Goal: Answer question/provide support: Share knowledge or assist other users

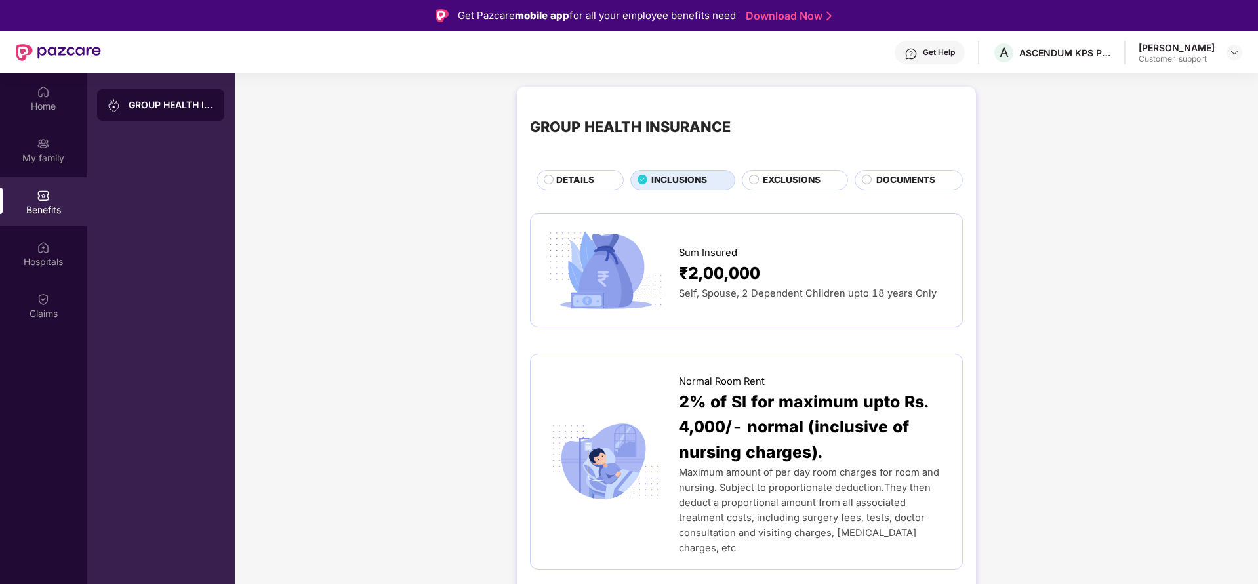
scroll to position [1062, 0]
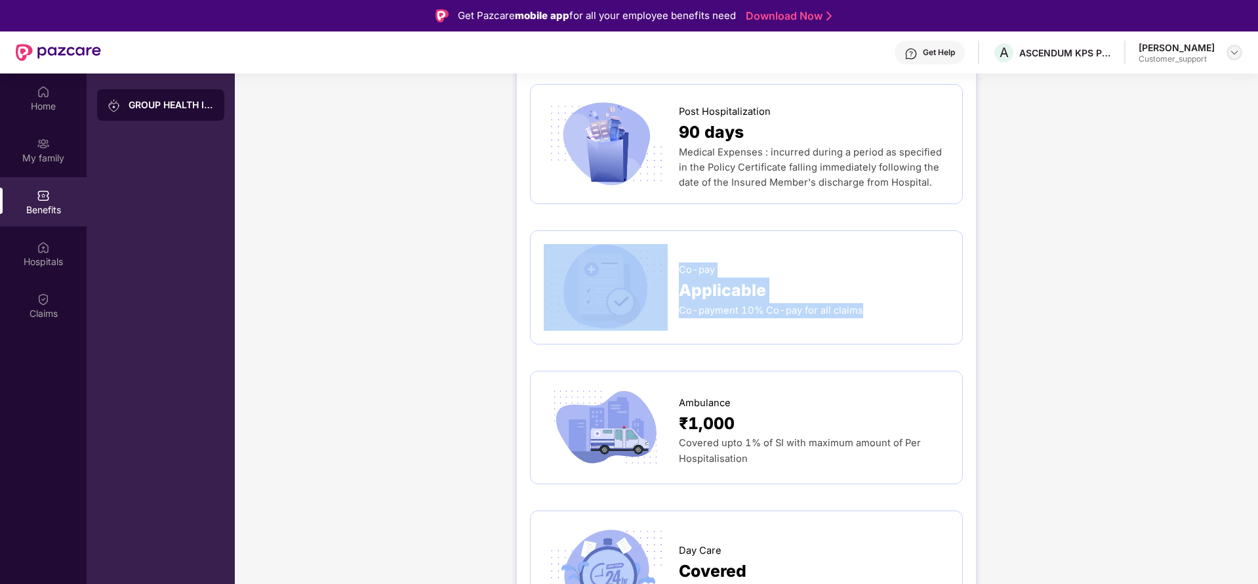
click at [1232, 53] on img at bounding box center [1234, 52] width 10 height 10
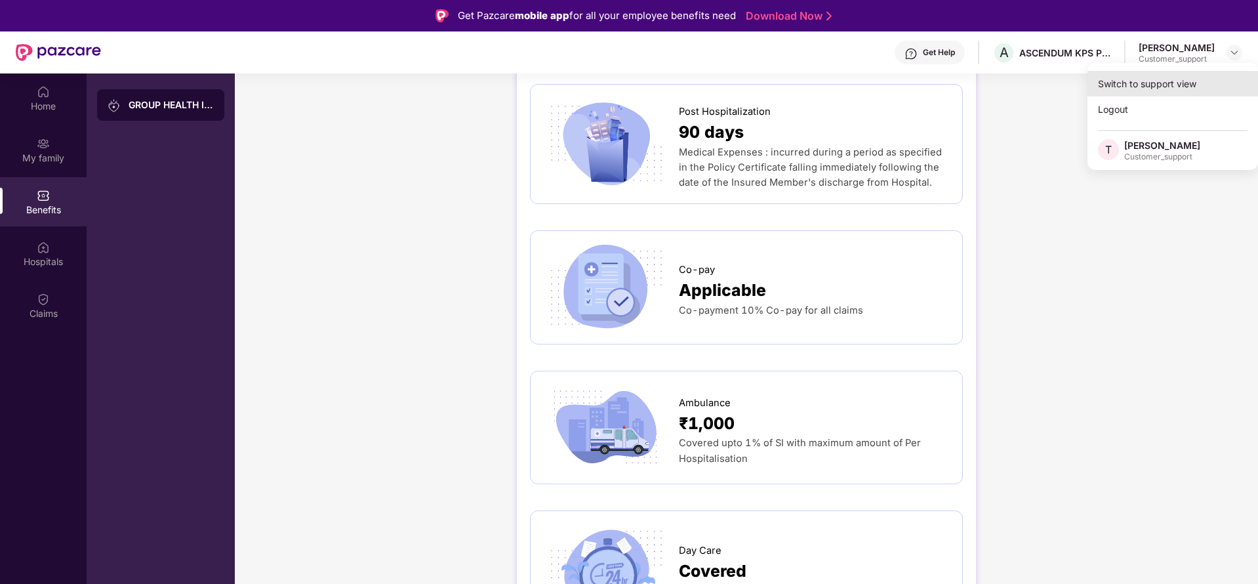
click at [1153, 72] on div "Switch to support view" at bounding box center [1172, 84] width 171 height 26
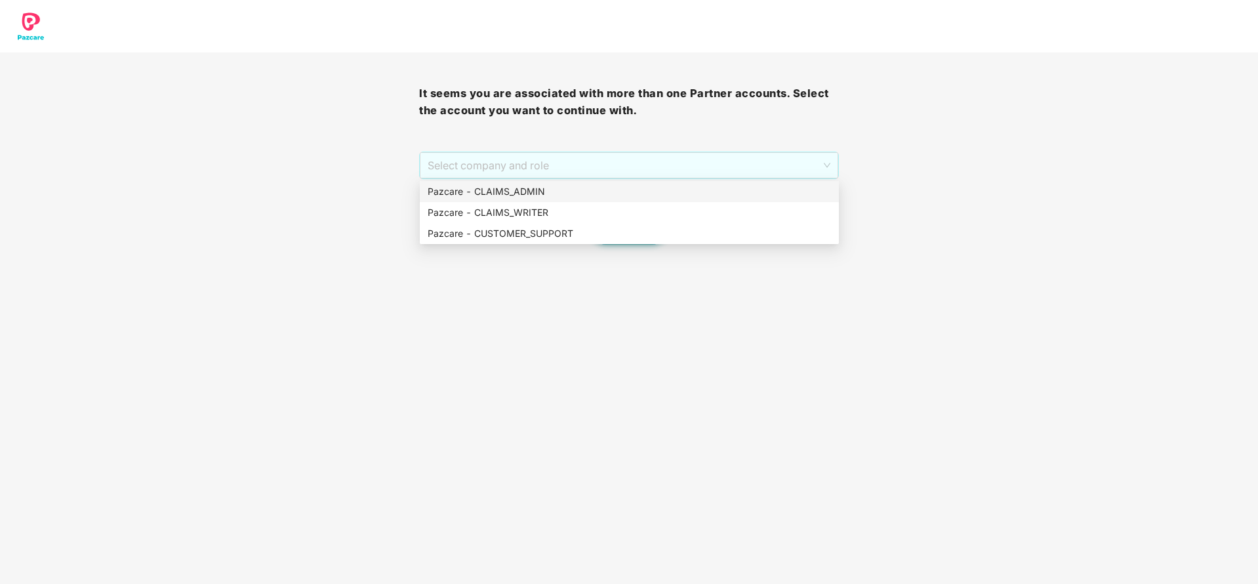
drag, startPoint x: 626, startPoint y: 161, endPoint x: 552, endPoint y: 191, distance: 80.0
click at [552, 191] on body "It seems you are associated with more than one Partner accounts. Select the acc…" at bounding box center [629, 292] width 1258 height 584
click at [552, 191] on div "Pazcare - CLAIMS_ADMIN" at bounding box center [629, 191] width 403 height 14
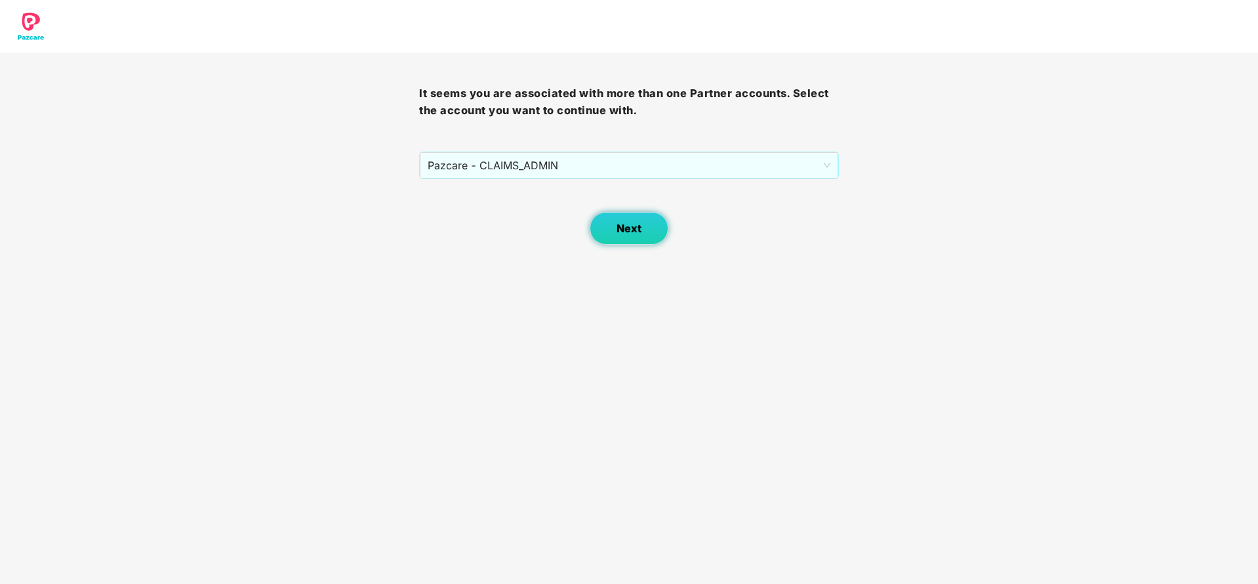
click at [630, 224] on span "Next" at bounding box center [628, 228] width 25 height 12
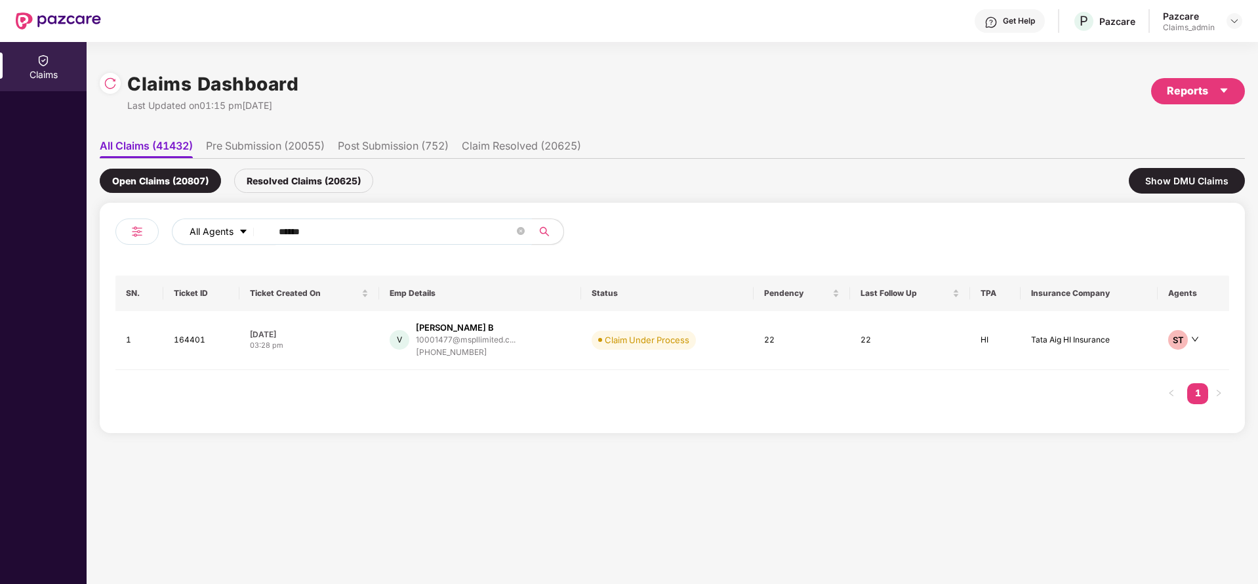
drag, startPoint x: 382, startPoint y: 228, endPoint x: 254, endPoint y: 225, distance: 127.9
click at [254, 225] on div "All Agents ******" at bounding box center [506, 231] width 668 height 26
paste input "**"
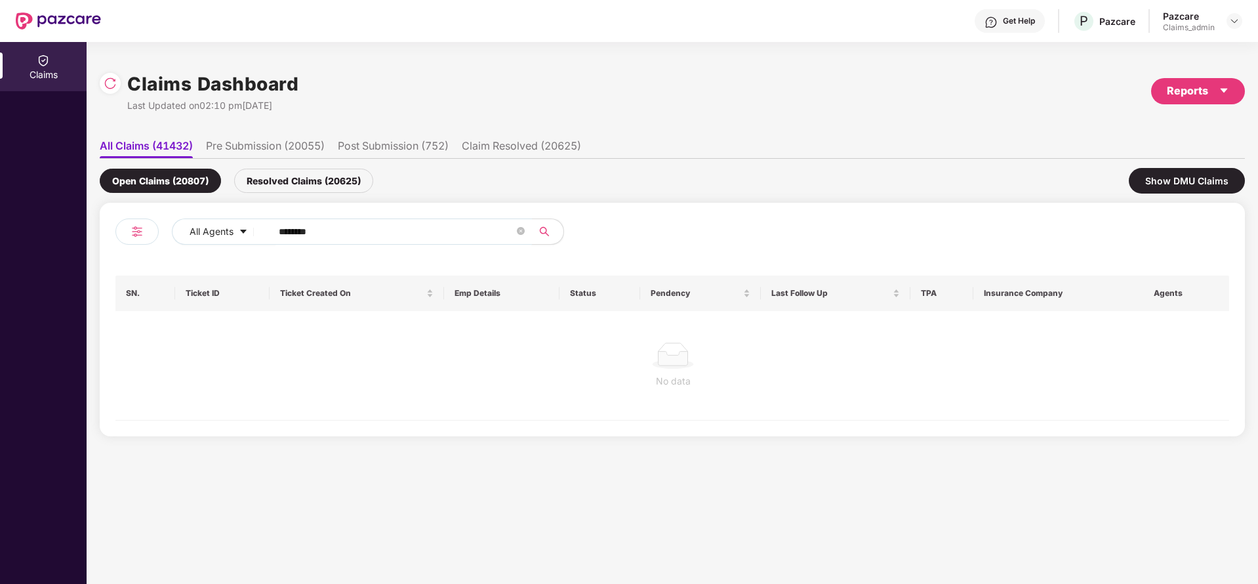
click at [294, 232] on input "********" at bounding box center [396, 232] width 235 height 20
type input "******"
click at [302, 183] on div "Resolved Claims (20625)" at bounding box center [303, 181] width 139 height 24
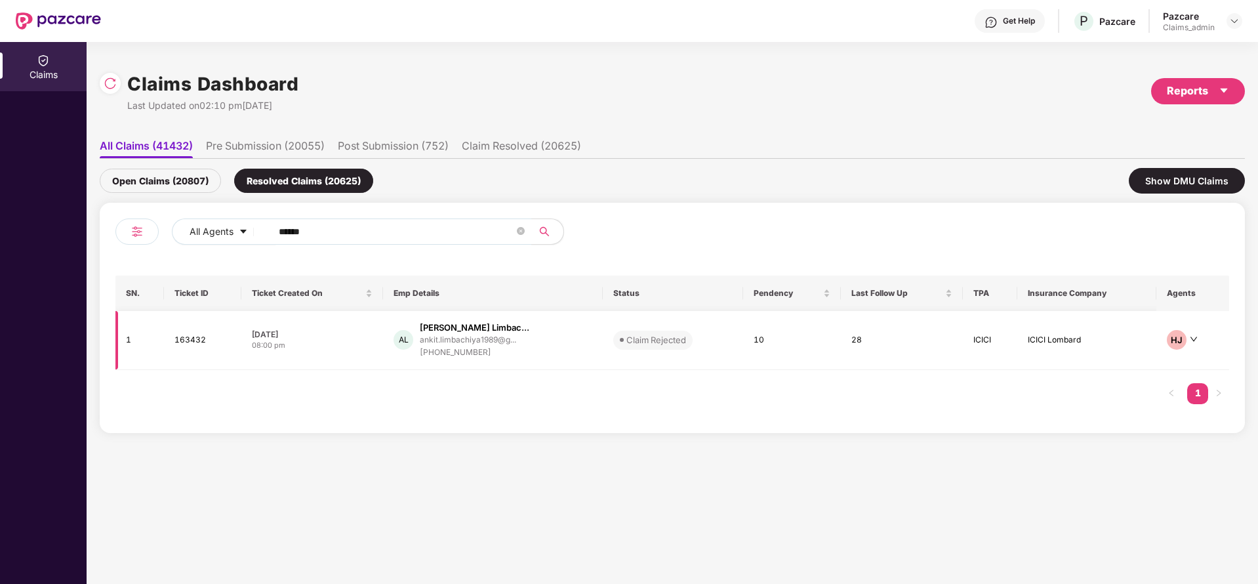
click at [442, 313] on td "AL [PERSON_NAME] Limbac... ankit.limbachiya1989@g... [PHONE_NUMBER]" at bounding box center [492, 340] width 219 height 59
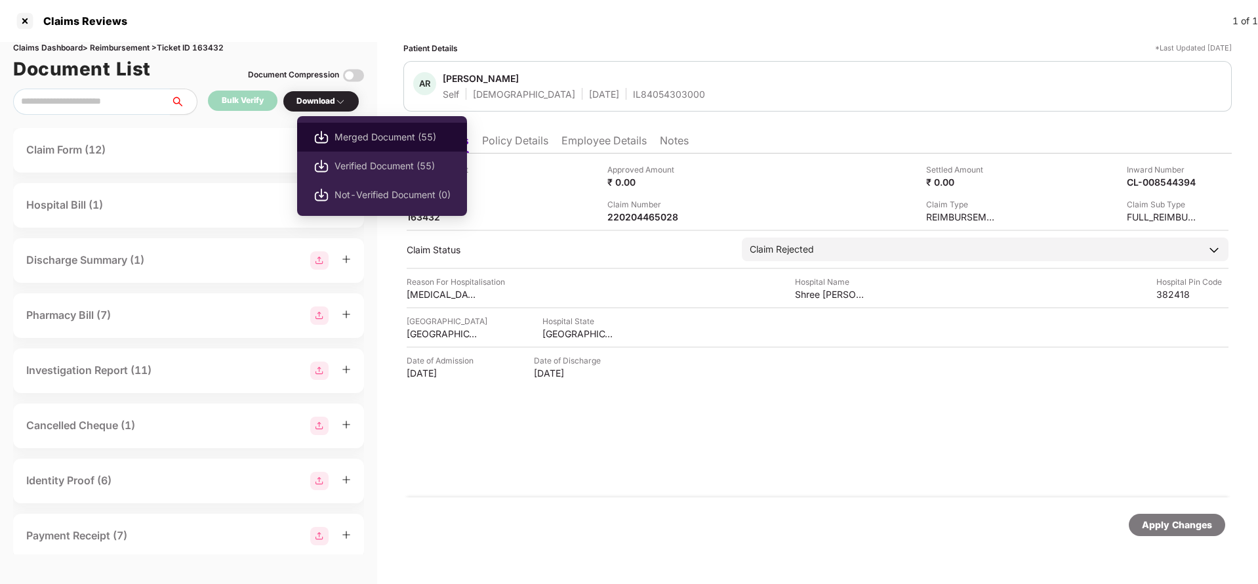
click at [327, 136] on img at bounding box center [321, 137] width 16 height 16
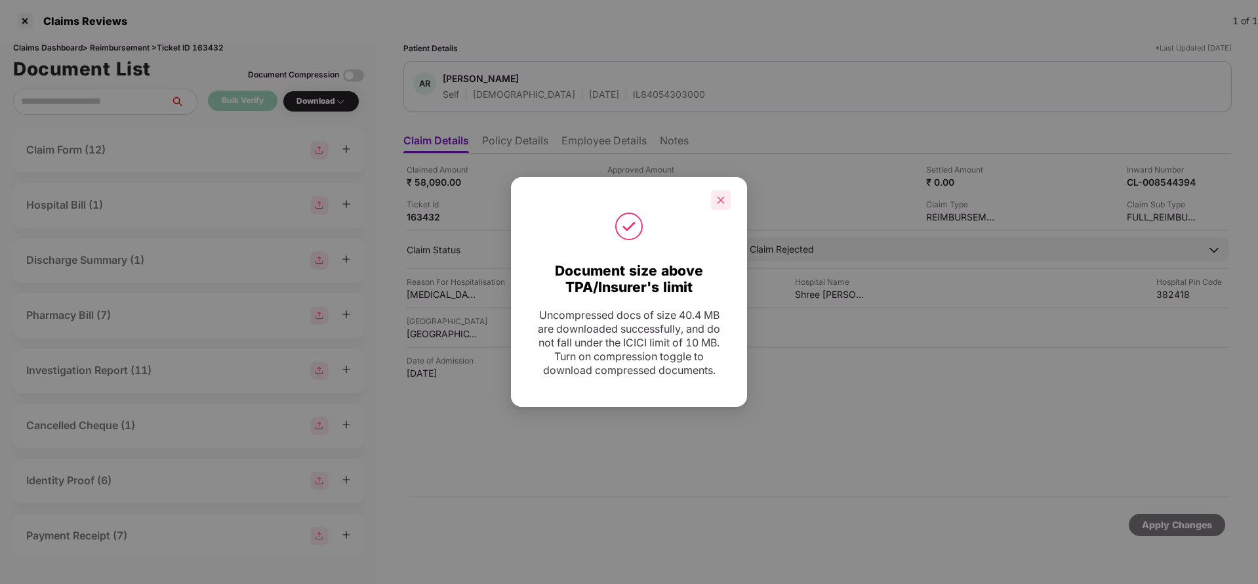
click at [723, 201] on icon "close" at bounding box center [720, 199] width 9 height 9
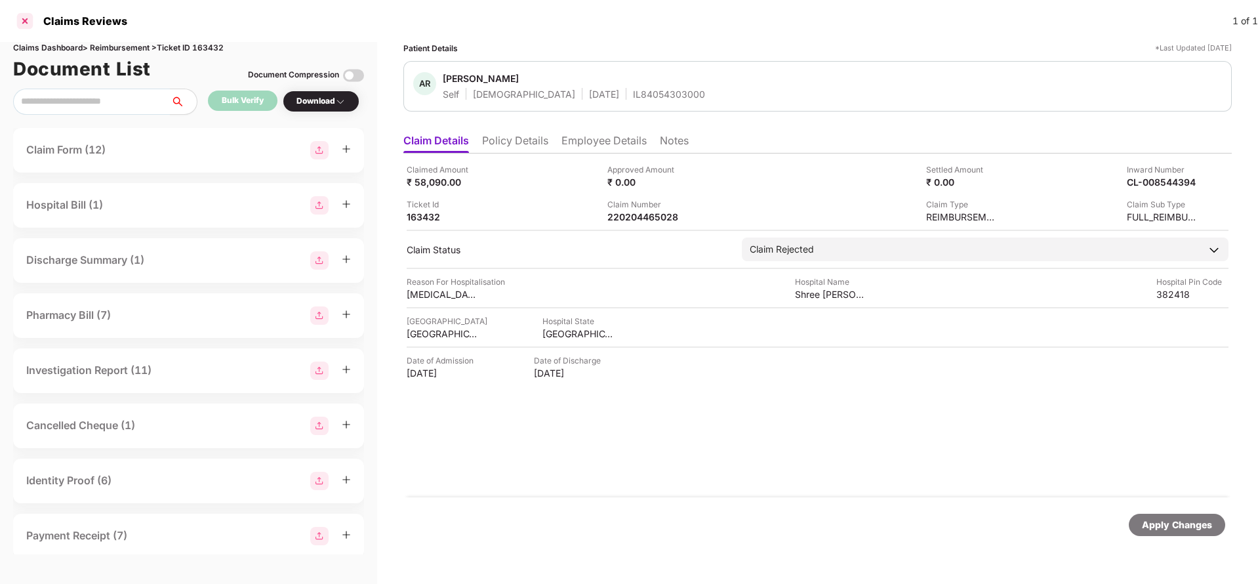
click at [20, 18] on div at bounding box center [24, 20] width 21 height 21
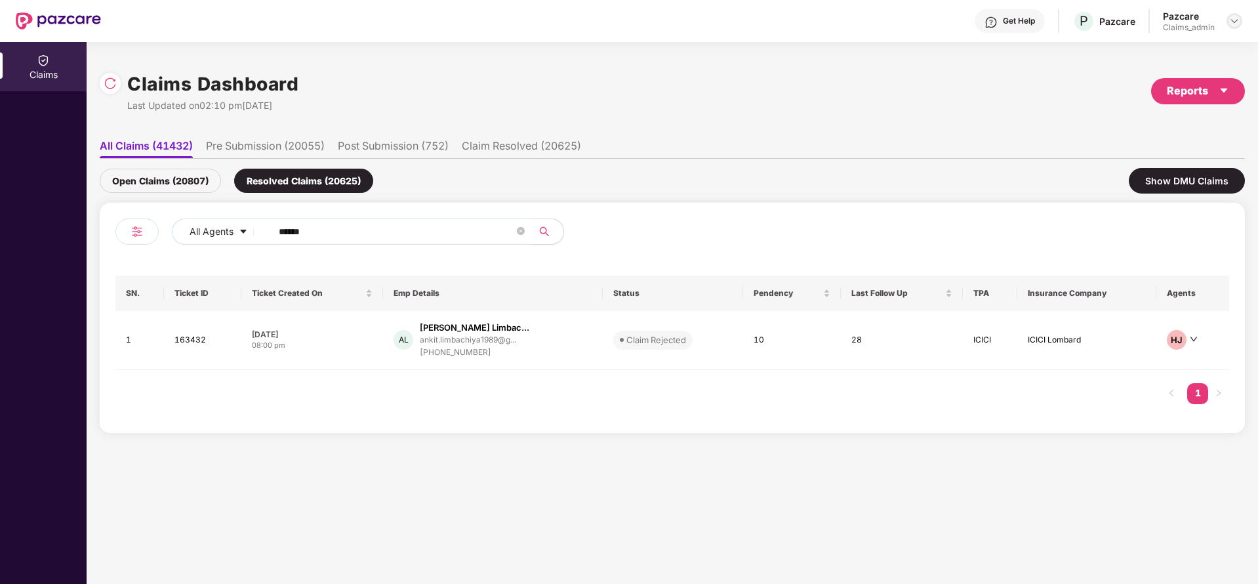
click at [1234, 18] on img at bounding box center [1234, 21] width 10 height 10
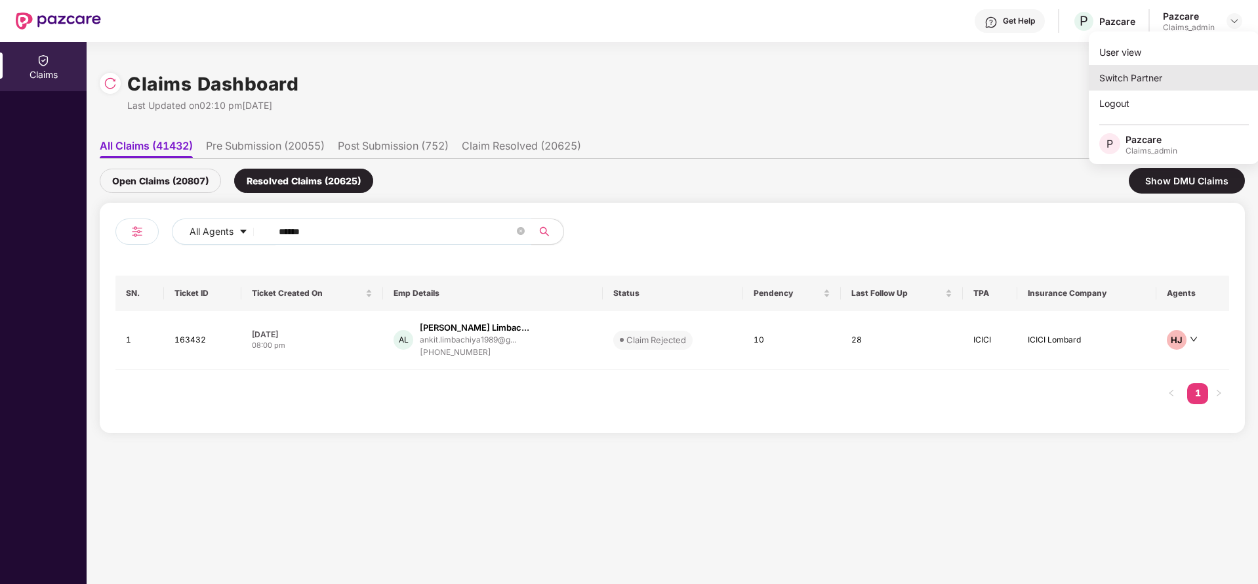
click at [1170, 75] on div "Switch Partner" at bounding box center [1174, 78] width 171 height 26
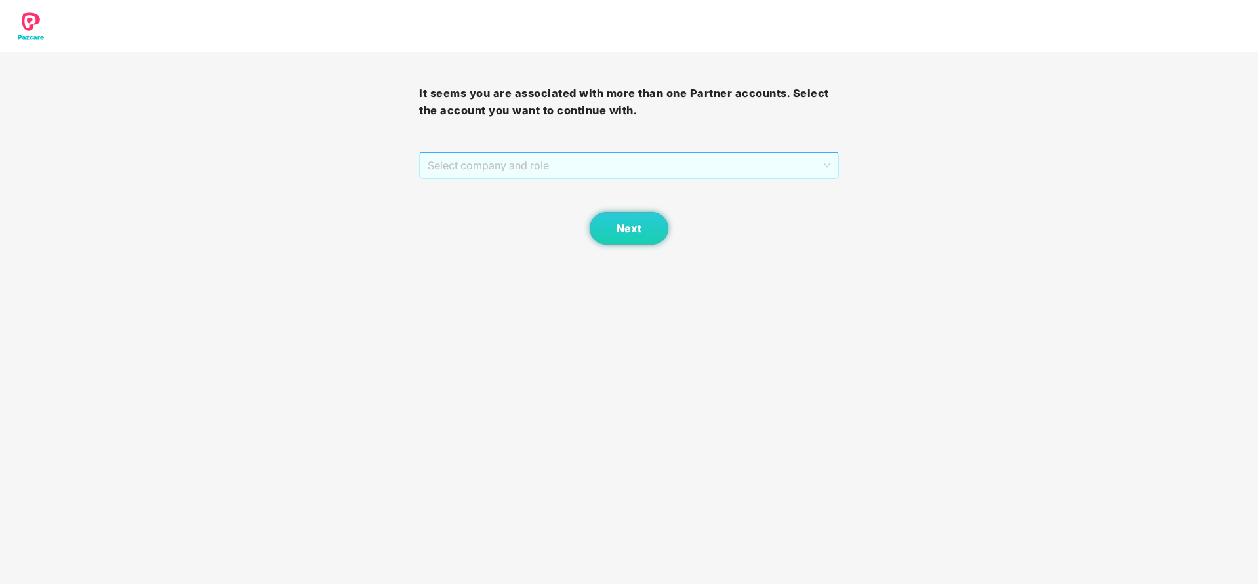
click at [640, 161] on span "Select company and role" at bounding box center [629, 165] width 402 height 25
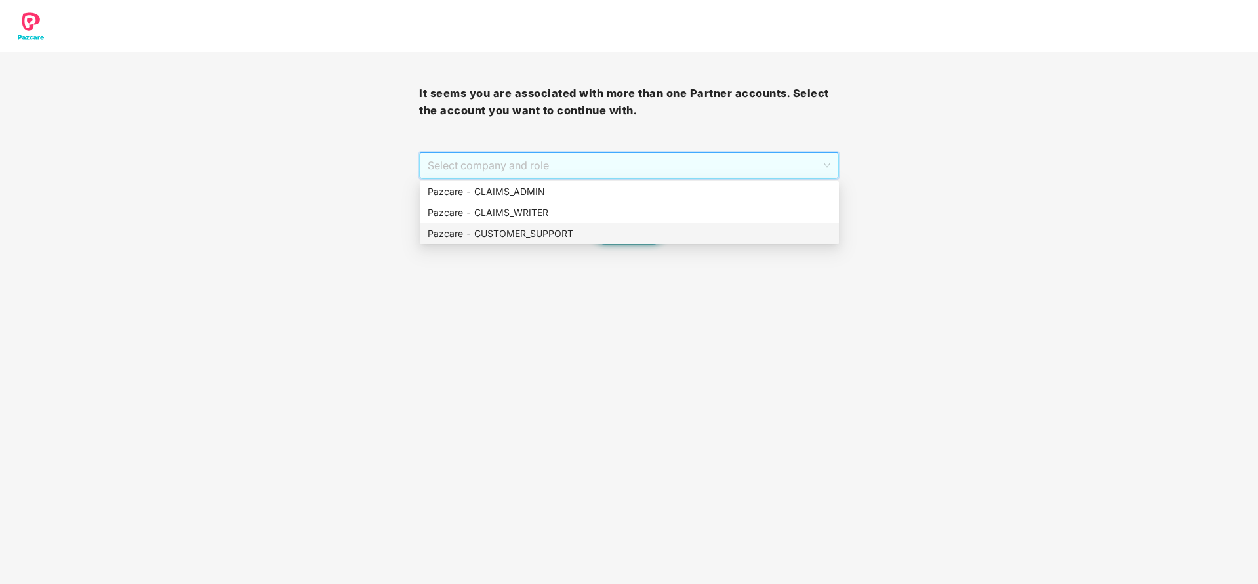
click at [578, 233] on div "Pazcare - CUSTOMER_SUPPORT" at bounding box center [629, 233] width 403 height 14
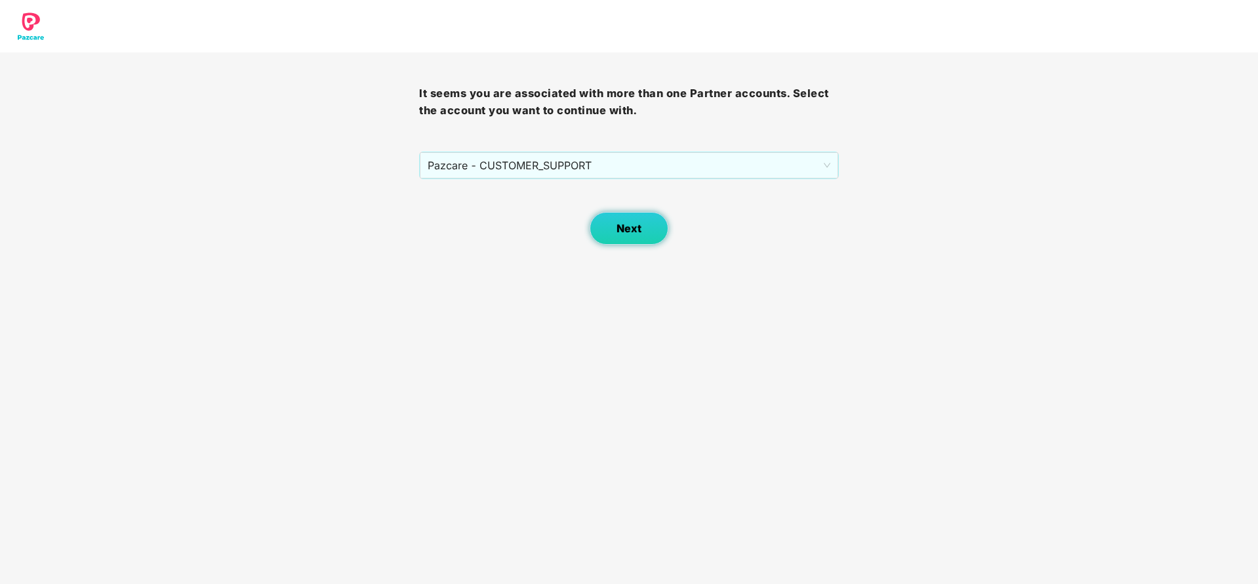
click at [619, 226] on span "Next" at bounding box center [628, 228] width 25 height 12
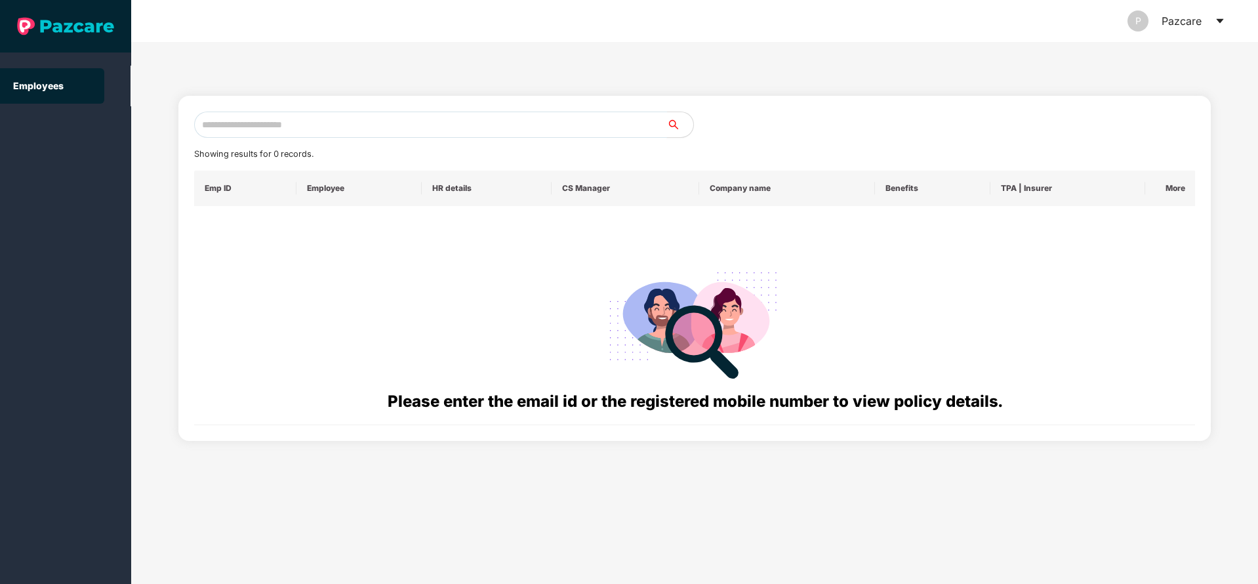
click at [545, 131] on input "text" at bounding box center [430, 124] width 473 height 26
paste input "**********"
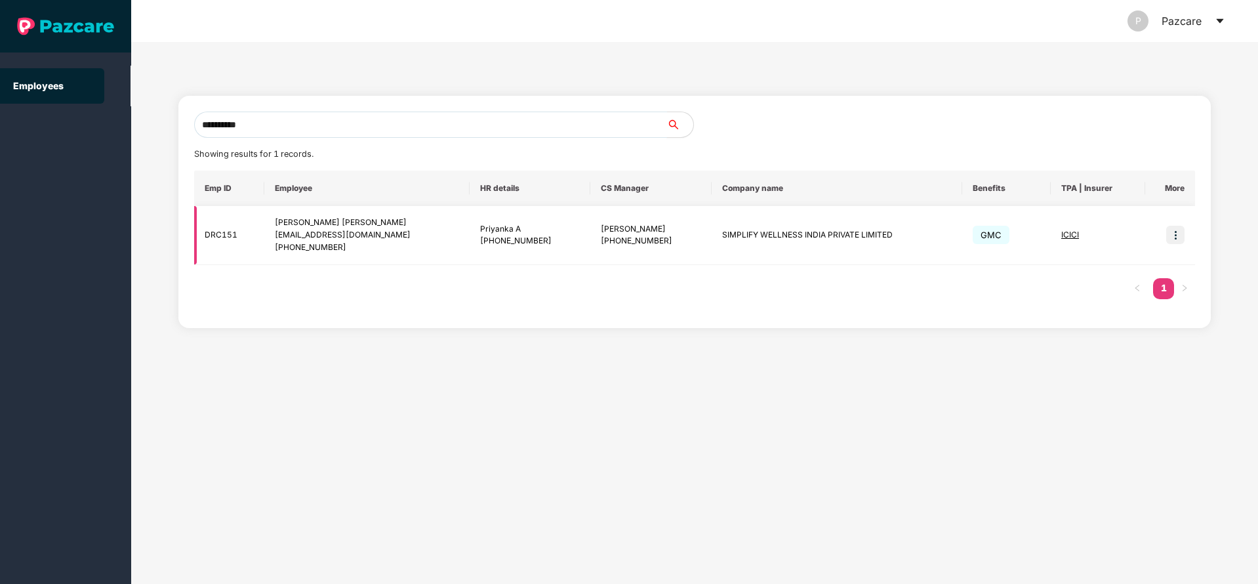
type input "**********"
click at [1174, 235] on img at bounding box center [1175, 235] width 18 height 18
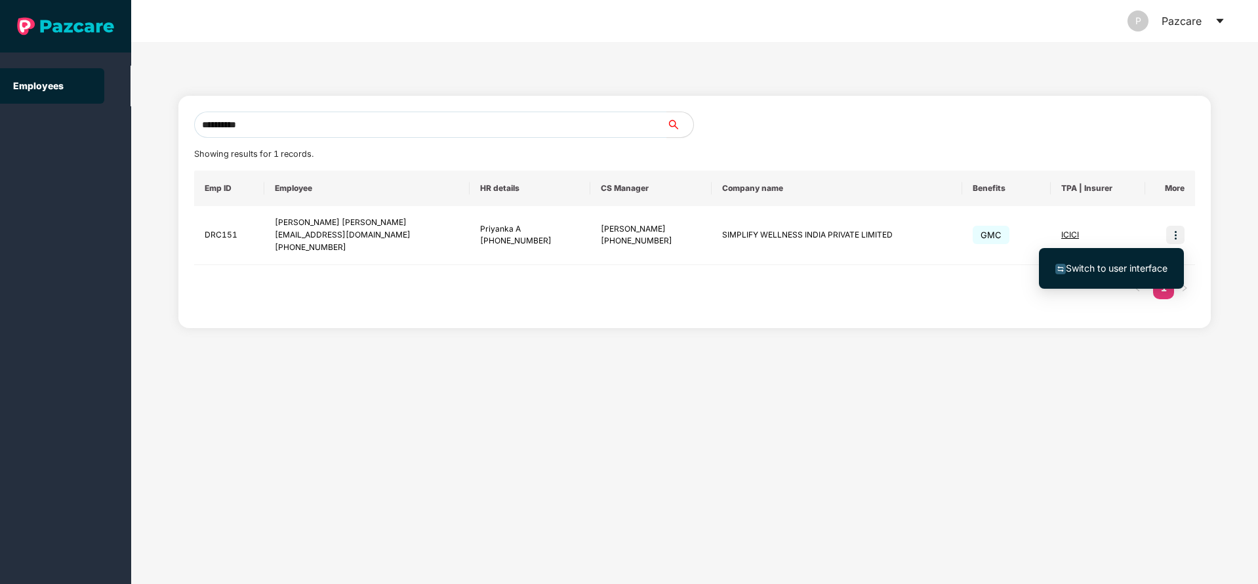
click at [1087, 274] on span "Switch to user interface" at bounding box center [1111, 268] width 112 height 14
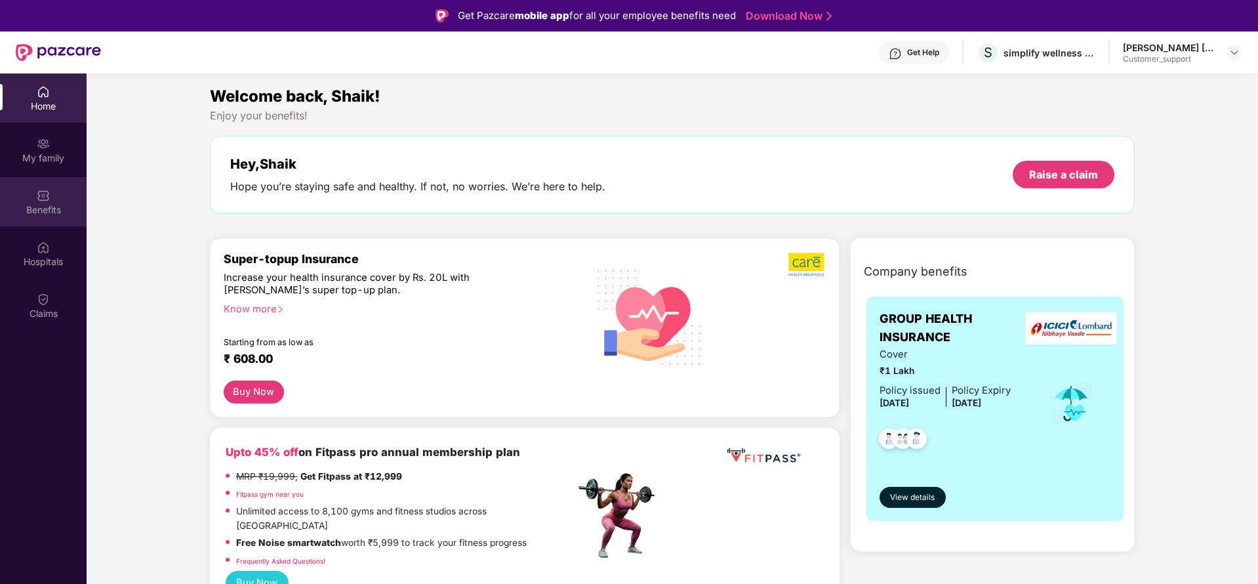
click at [39, 199] on img at bounding box center [43, 195] width 13 height 13
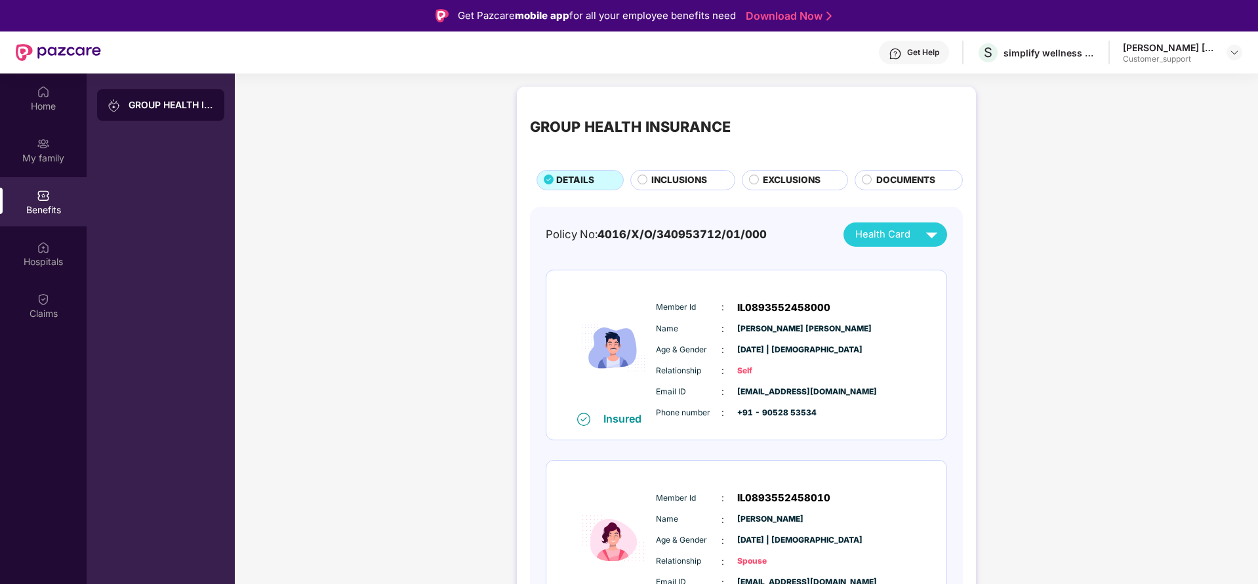
click at [1148, 190] on div "GROUP HEALTH INSURANCE DETAILS INCLUSIONS EXCLUSIONS DOCUMENTS Policy No: 4016/…" at bounding box center [746, 586] width 1023 height 1013
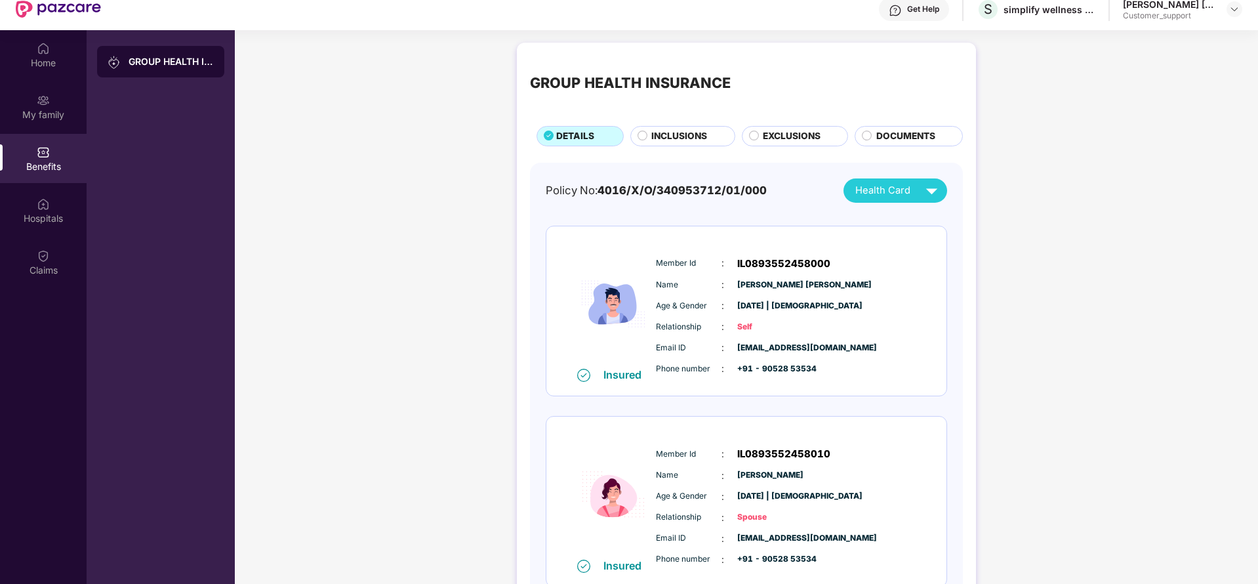
scroll to position [0, 0]
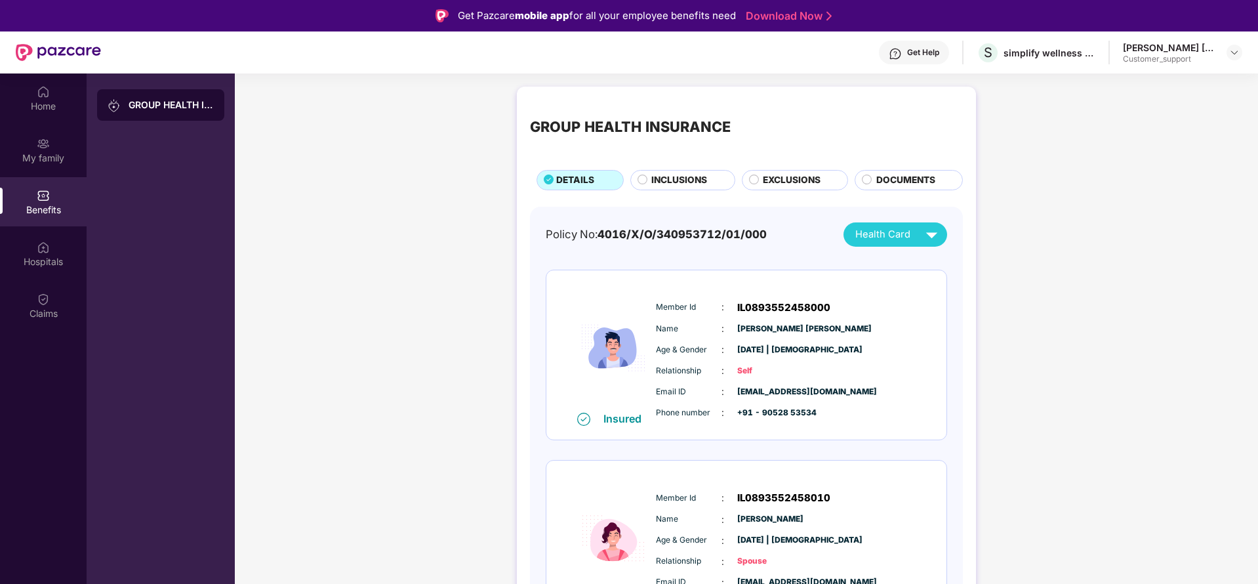
click at [700, 188] on div "INCLUSIONS" at bounding box center [686, 181] width 83 height 16
